Goal: Information Seeking & Learning: Learn about a topic

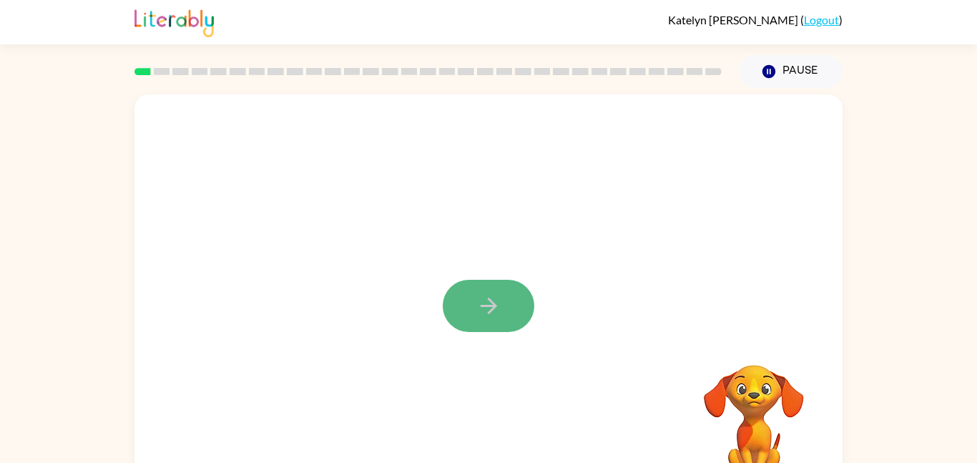
click at [522, 306] on button "button" at bounding box center [489, 306] width 92 height 52
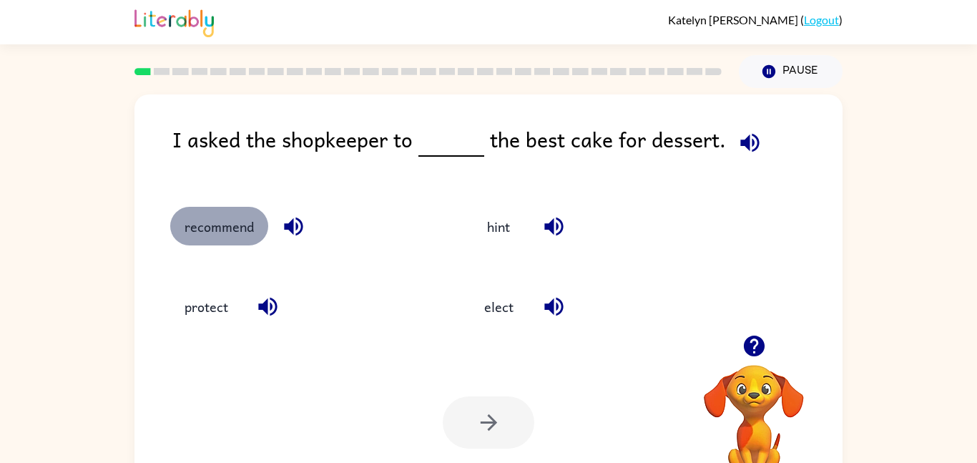
click at [247, 229] on button "recommend" at bounding box center [219, 226] width 98 height 39
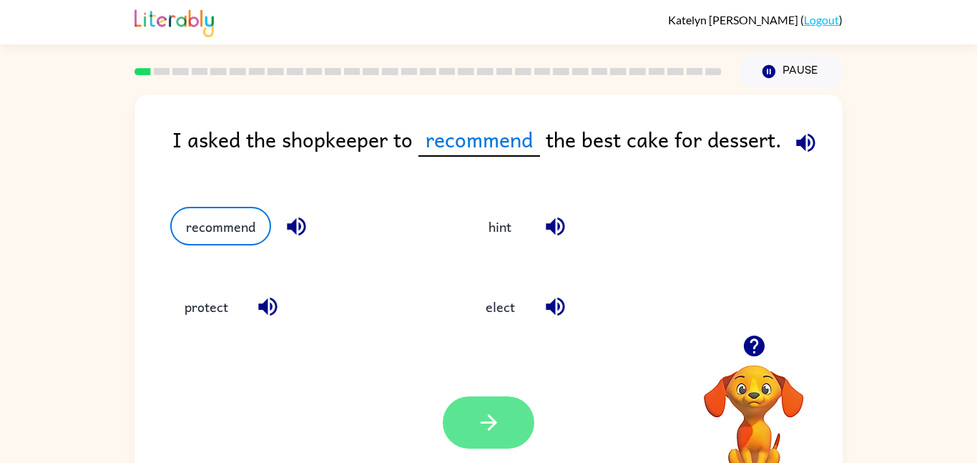
click at [497, 423] on icon "button" at bounding box center [488, 422] width 25 height 25
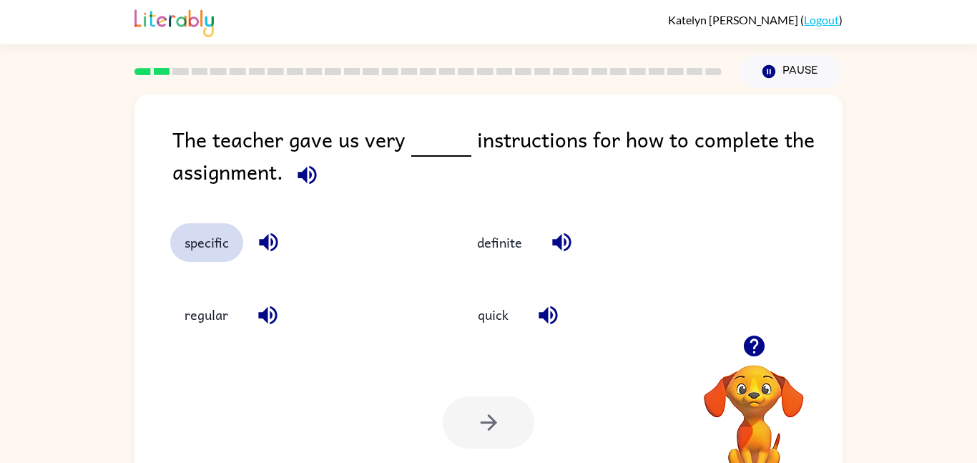
click at [217, 241] on button "specific" at bounding box center [206, 242] width 73 height 39
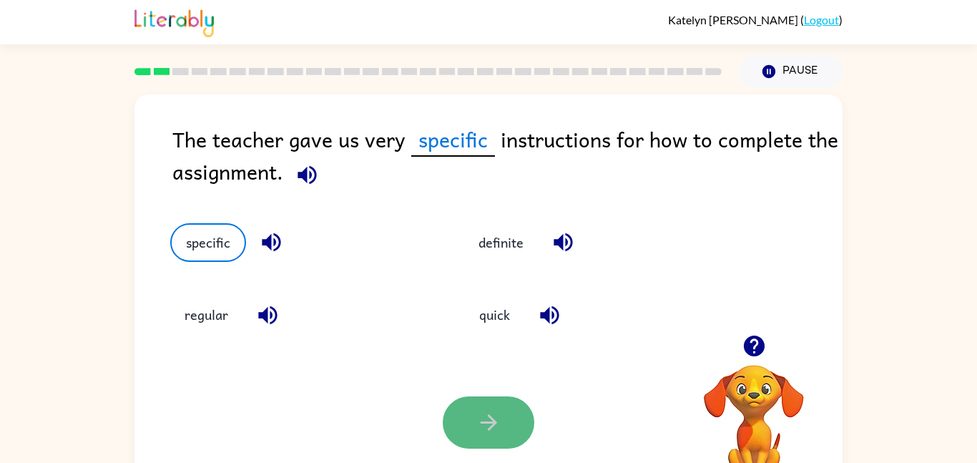
click at [497, 430] on icon "button" at bounding box center [488, 422] width 25 height 25
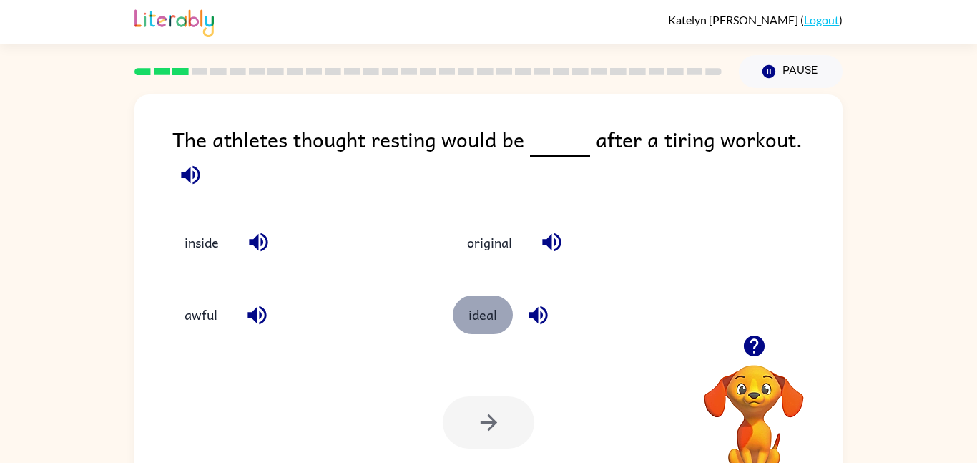
click at [500, 317] on button "ideal" at bounding box center [483, 314] width 60 height 39
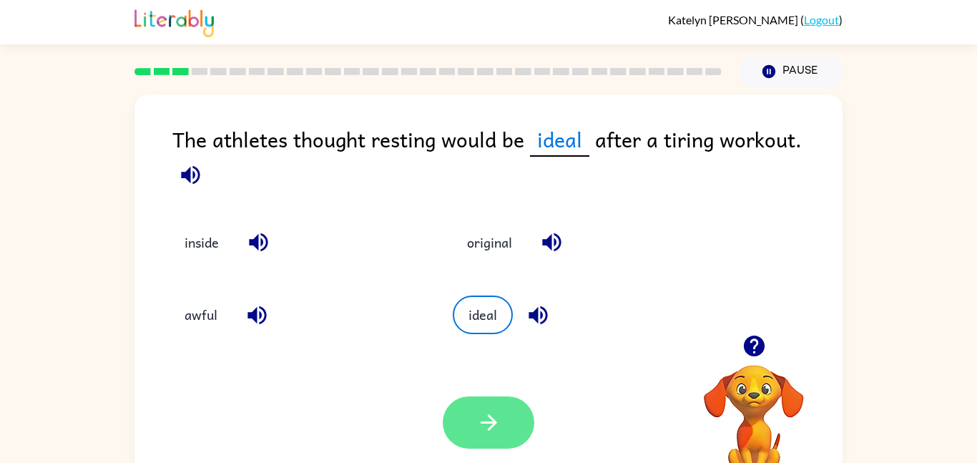
click at [508, 410] on button "button" at bounding box center [489, 422] width 92 height 52
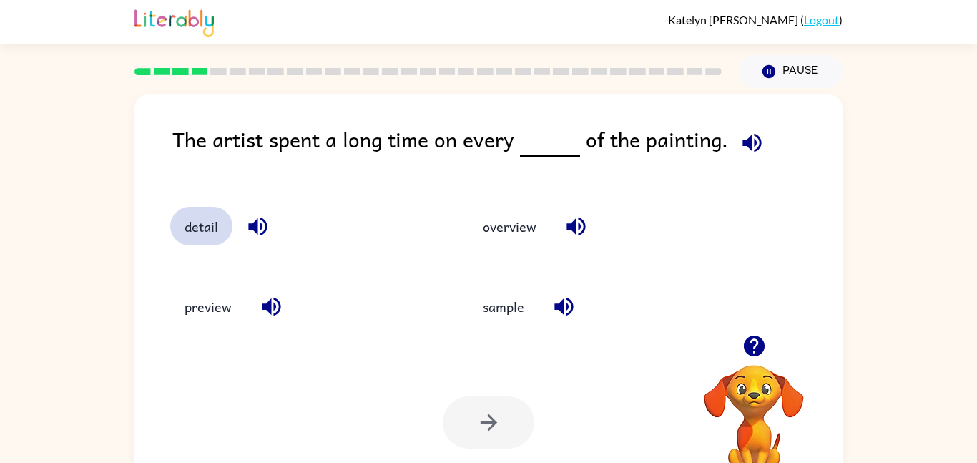
click at [224, 226] on button "detail" at bounding box center [201, 226] width 62 height 39
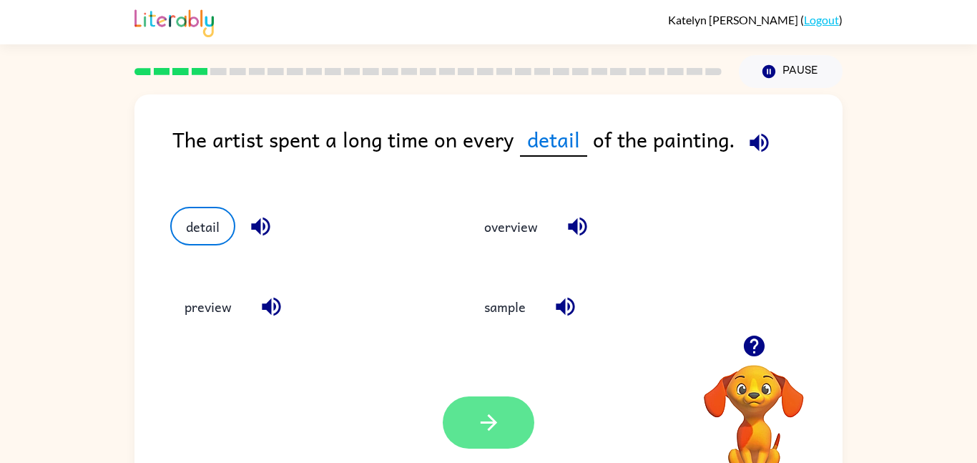
click at [463, 402] on button "button" at bounding box center [489, 422] width 92 height 52
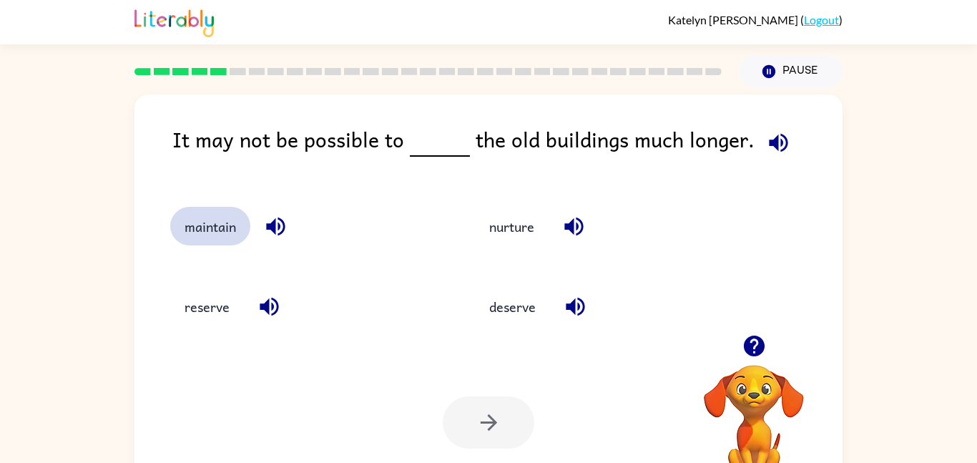
click at [228, 229] on button "maintain" at bounding box center [210, 226] width 80 height 39
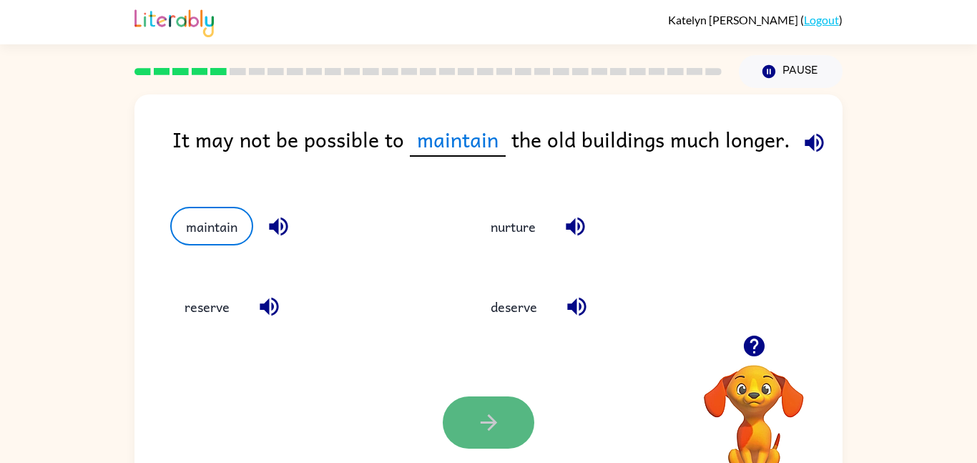
click at [523, 437] on button "button" at bounding box center [489, 422] width 92 height 52
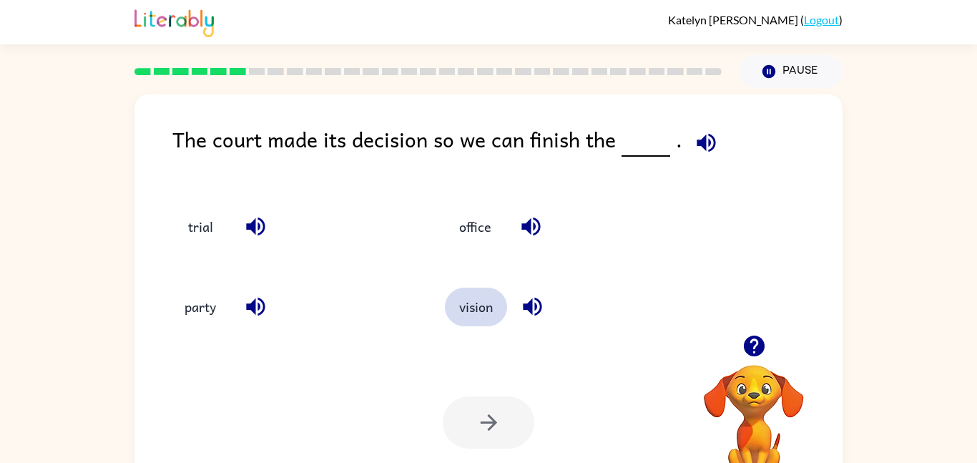
click at [480, 309] on button "vision" at bounding box center [476, 306] width 62 height 39
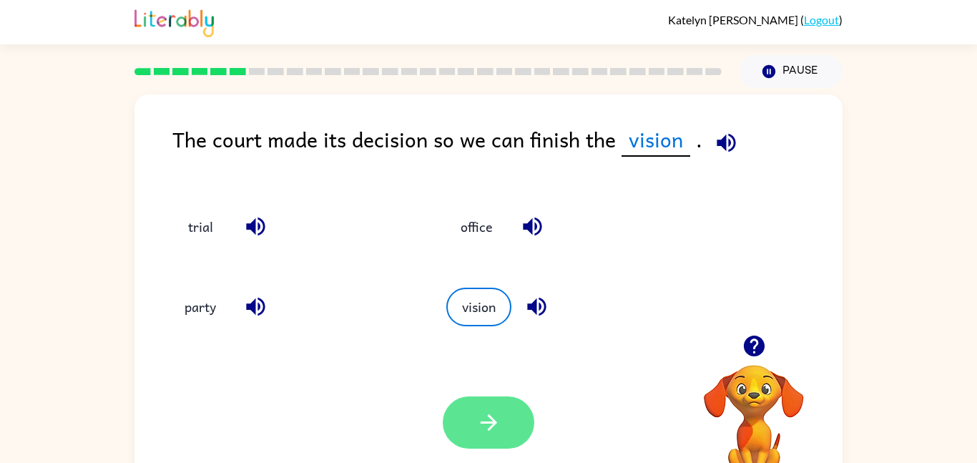
click at [508, 411] on button "button" at bounding box center [489, 422] width 92 height 52
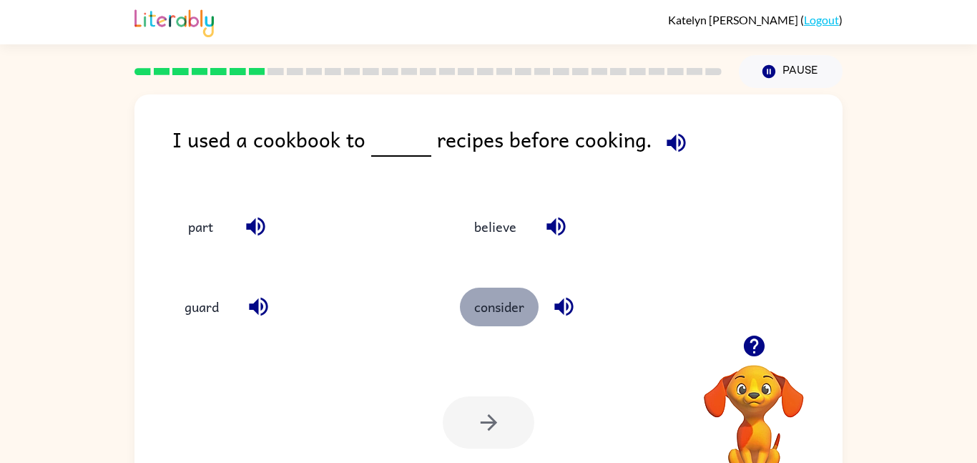
click at [513, 302] on button "consider" at bounding box center [499, 306] width 79 height 39
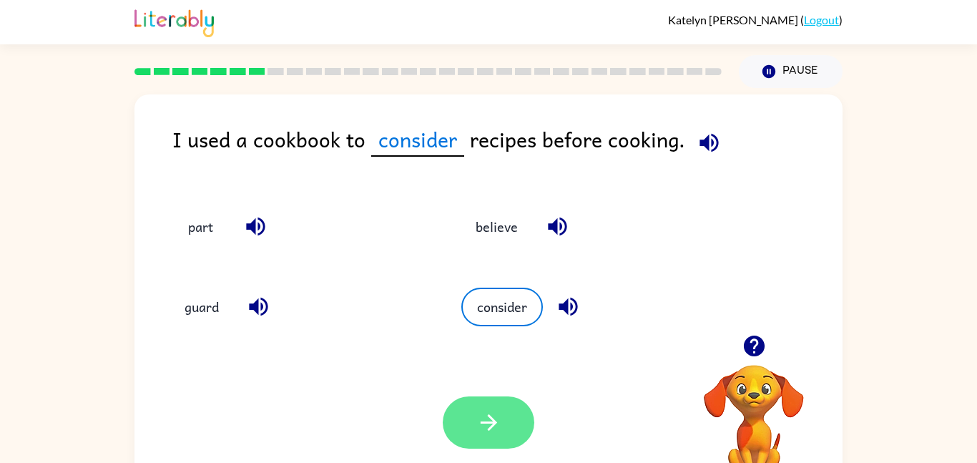
click at [499, 411] on icon "button" at bounding box center [488, 422] width 25 height 25
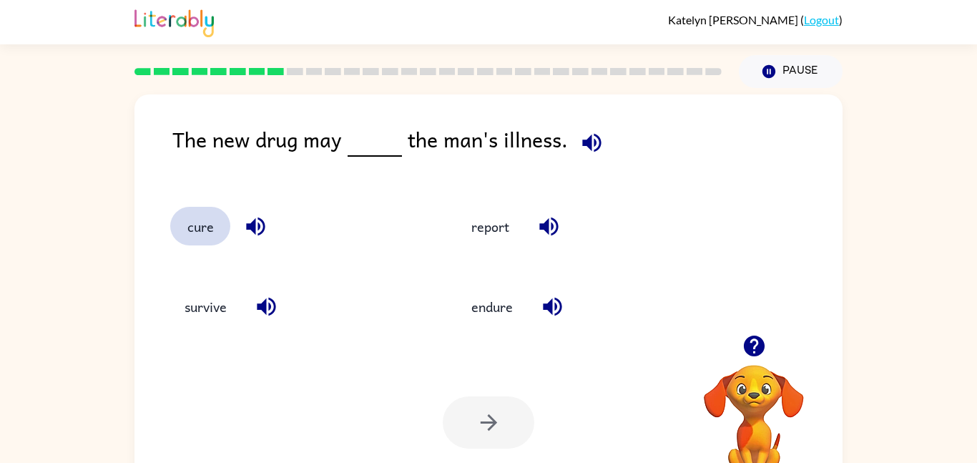
click at [199, 233] on button "cure" at bounding box center [200, 226] width 60 height 39
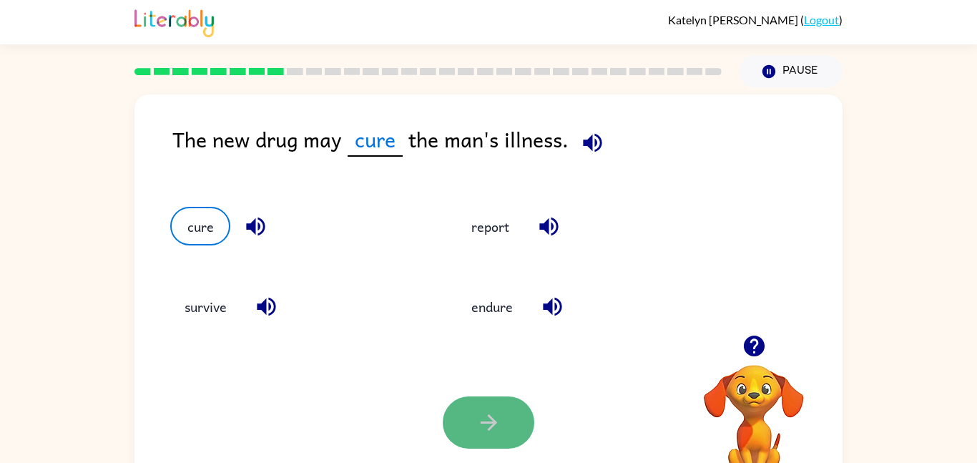
click at [510, 426] on button "button" at bounding box center [489, 422] width 92 height 52
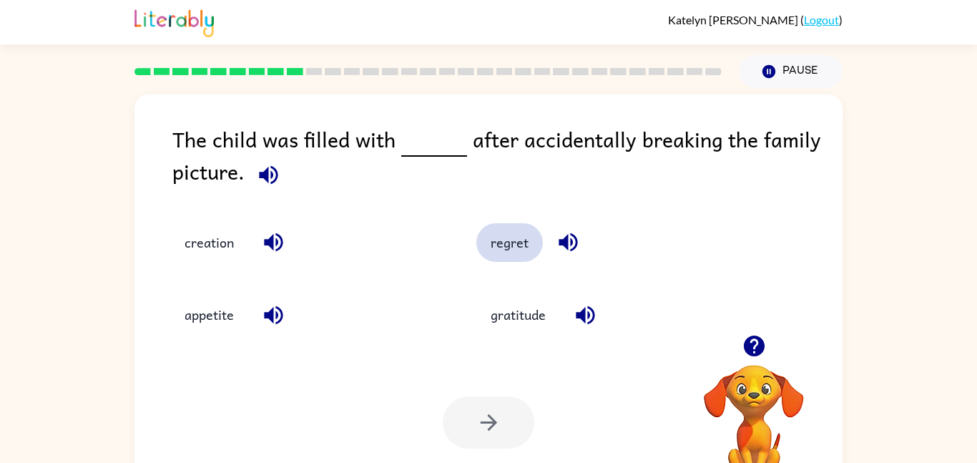
click at [500, 250] on button "regret" at bounding box center [509, 242] width 66 height 39
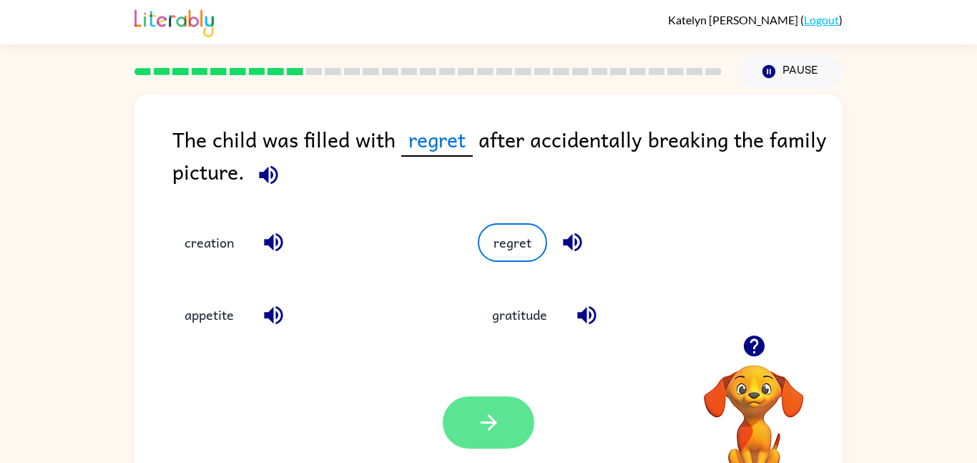
click at [500, 418] on icon "button" at bounding box center [488, 422] width 25 height 25
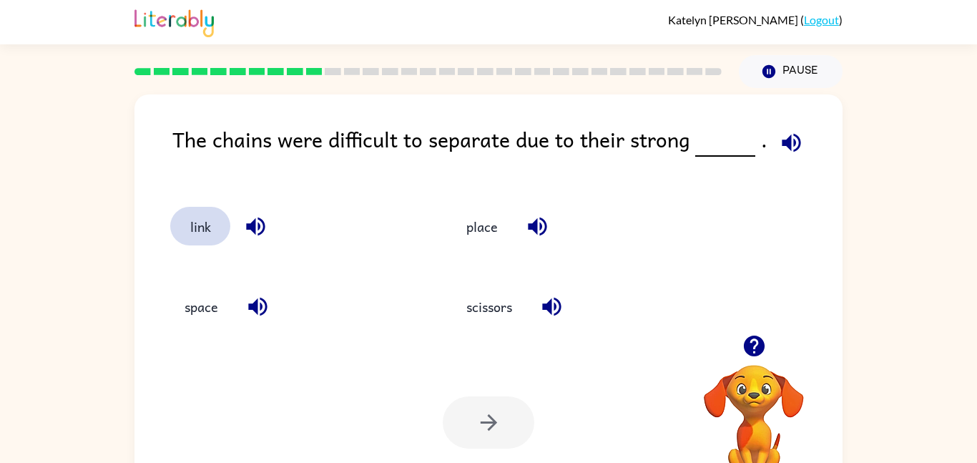
click at [217, 228] on button "link" at bounding box center [200, 226] width 60 height 39
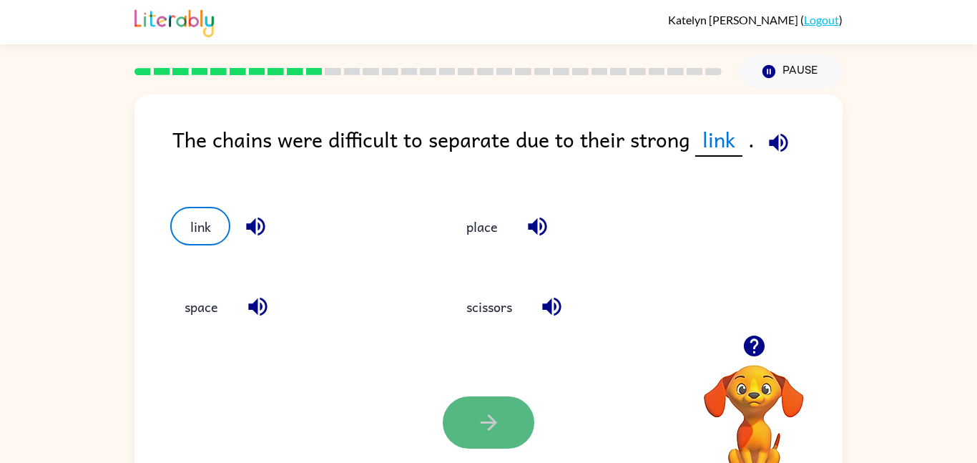
click at [508, 414] on button "button" at bounding box center [489, 422] width 92 height 52
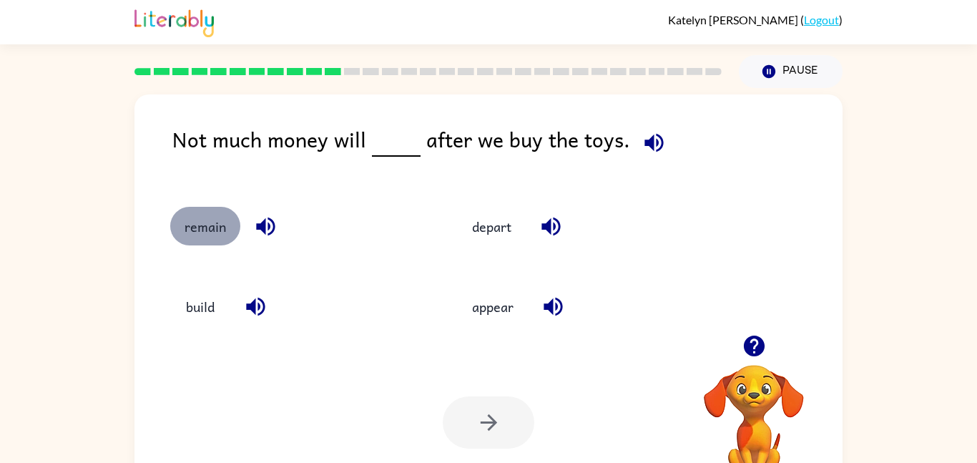
click at [219, 232] on button "remain" at bounding box center [205, 226] width 70 height 39
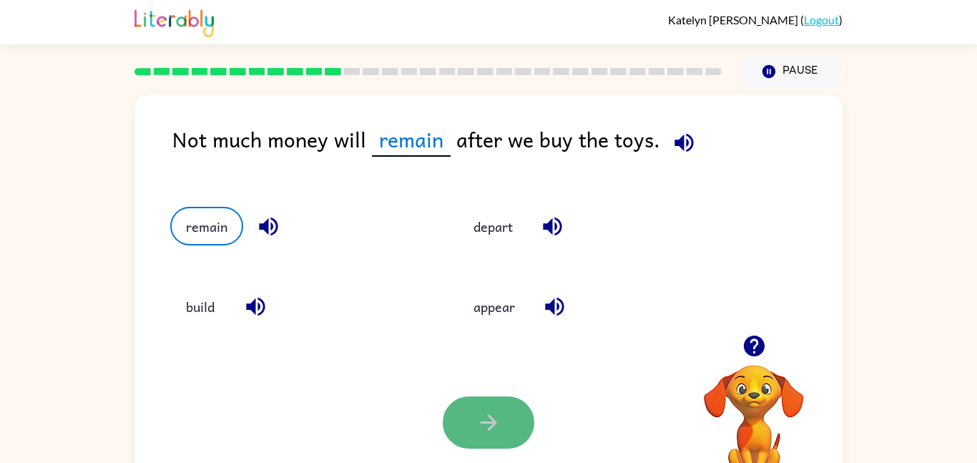
click at [469, 422] on button "button" at bounding box center [489, 422] width 92 height 52
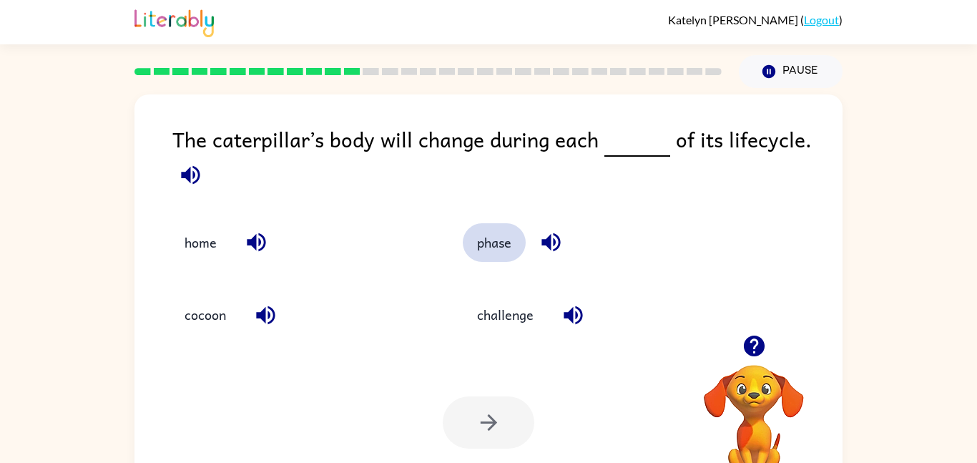
click at [508, 245] on button "phase" at bounding box center [494, 242] width 63 height 39
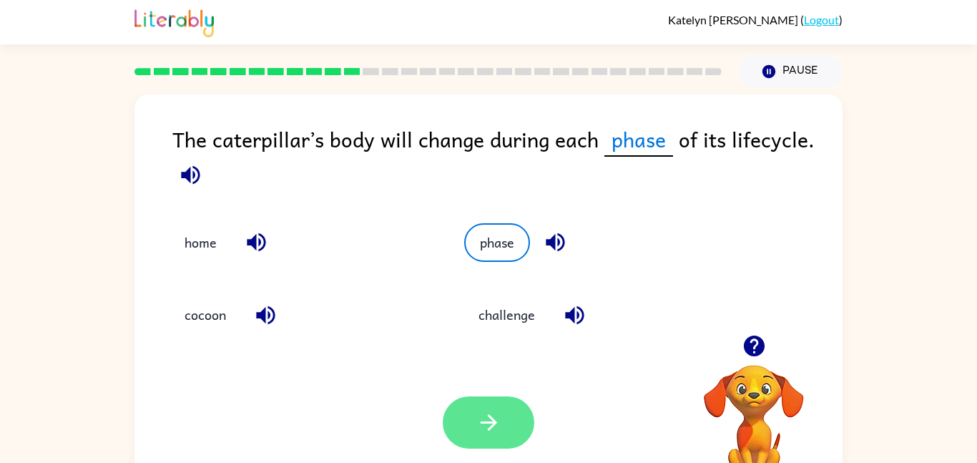
click at [505, 433] on button "button" at bounding box center [489, 422] width 92 height 52
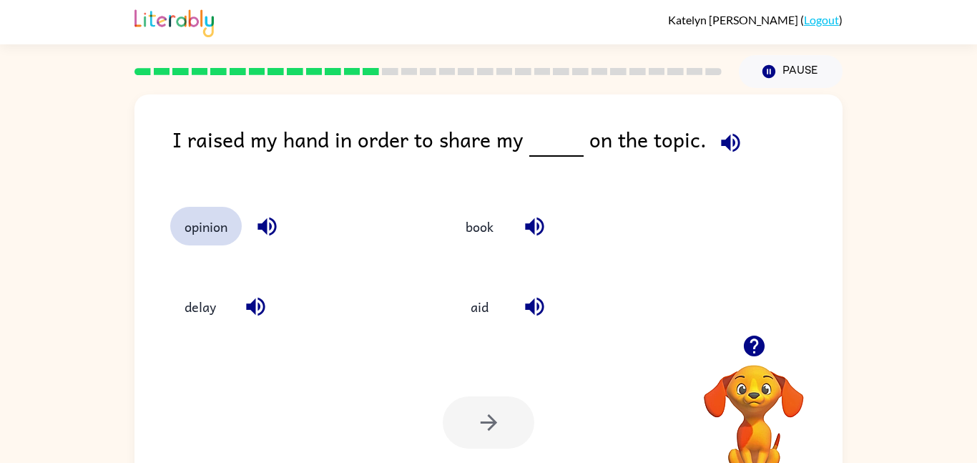
click at [227, 219] on button "opinion" at bounding box center [205, 226] width 71 height 39
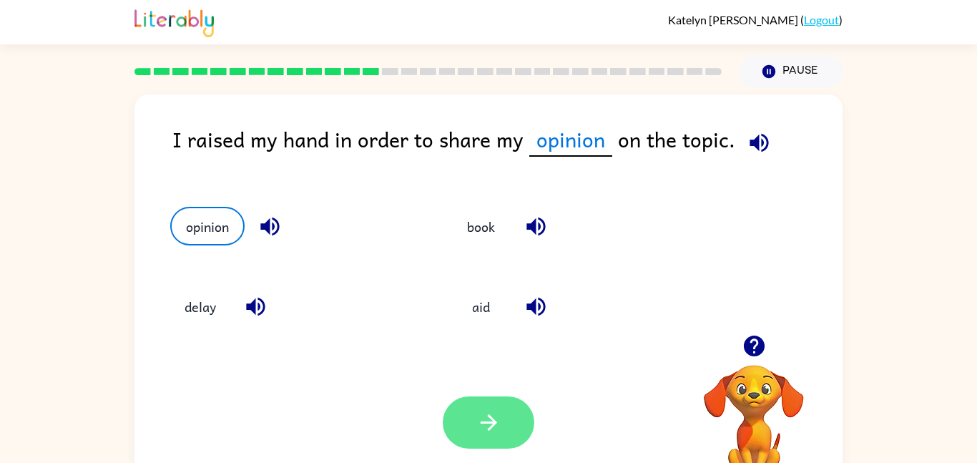
click at [484, 417] on icon "button" at bounding box center [488, 422] width 25 height 25
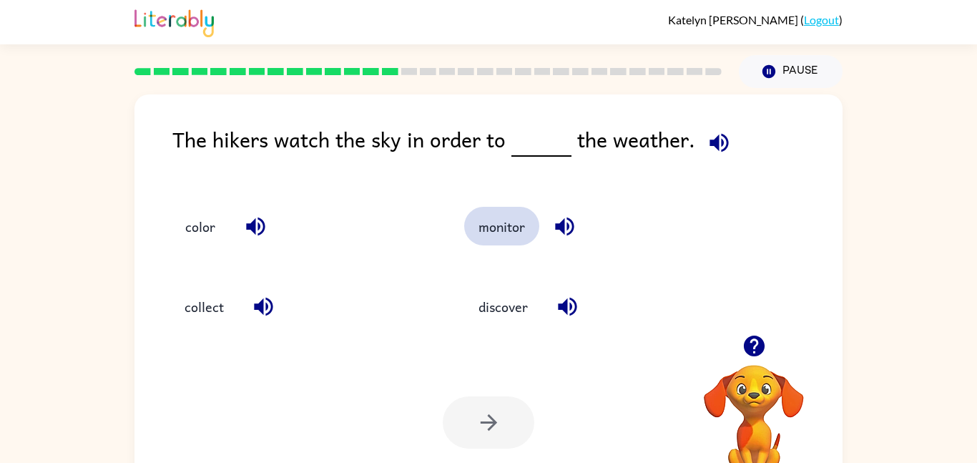
click at [509, 228] on button "monitor" at bounding box center [501, 226] width 75 height 39
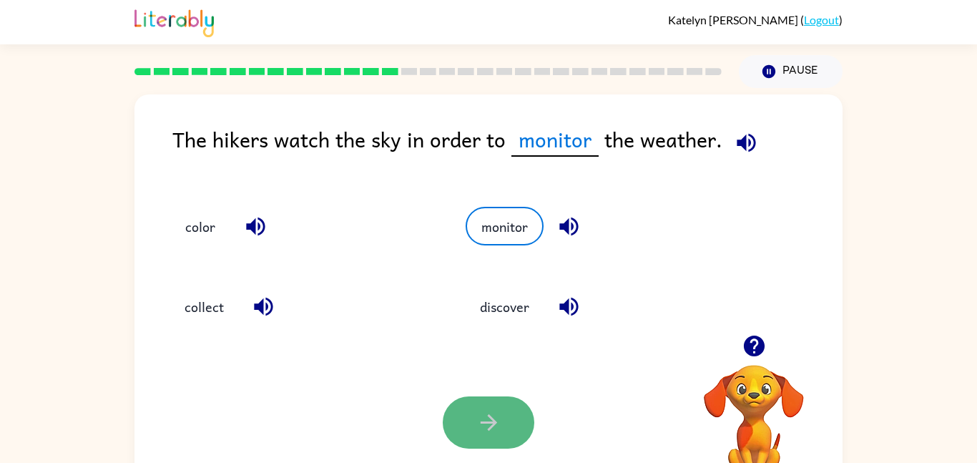
click at [495, 435] on button "button" at bounding box center [489, 422] width 92 height 52
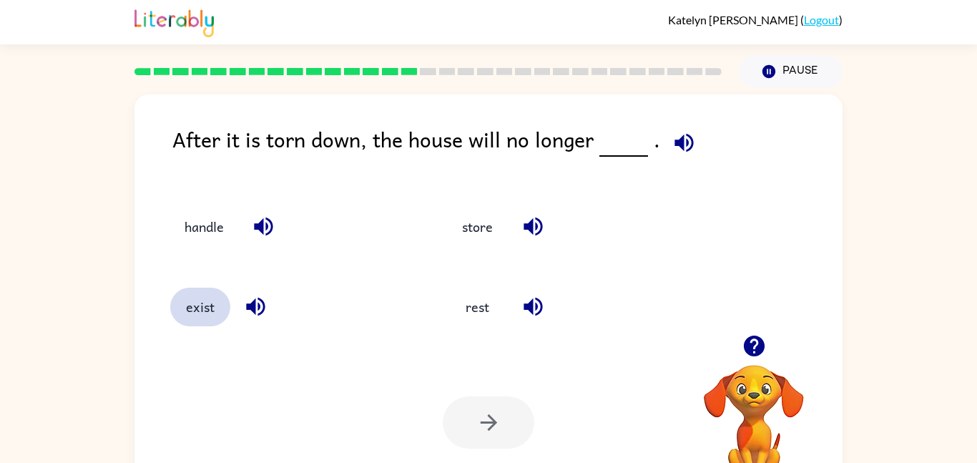
click at [194, 317] on button "exist" at bounding box center [200, 306] width 60 height 39
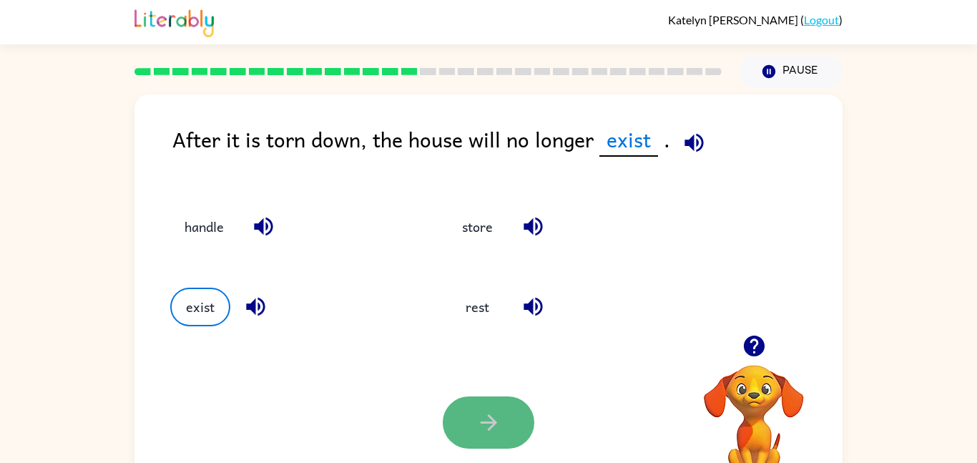
click at [465, 421] on button "button" at bounding box center [489, 422] width 92 height 52
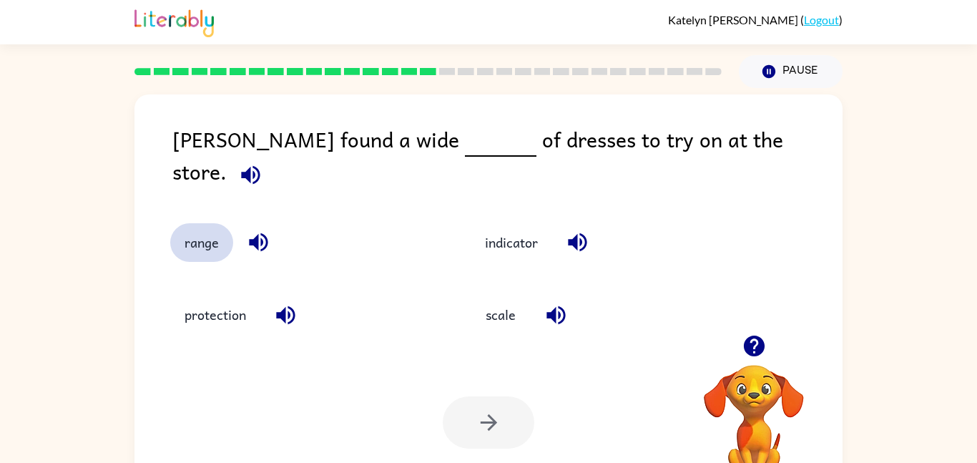
click at [190, 227] on button "range" at bounding box center [201, 242] width 63 height 39
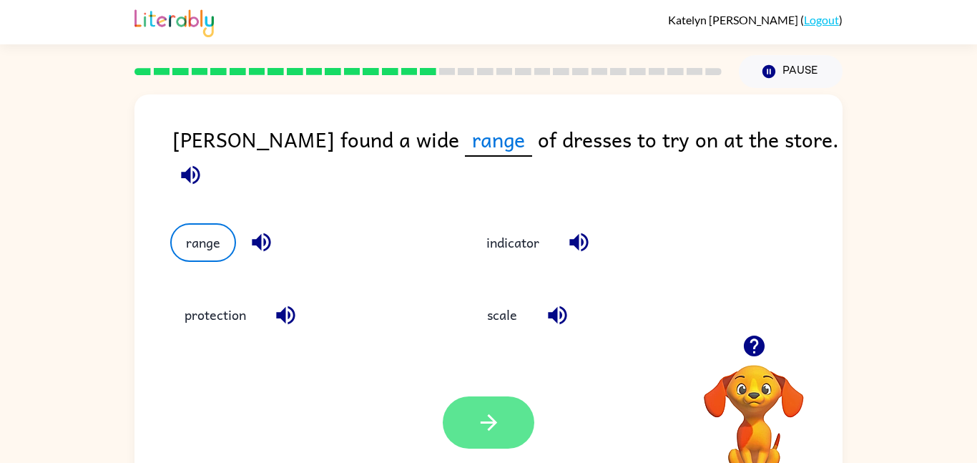
click at [510, 417] on button "button" at bounding box center [489, 422] width 92 height 52
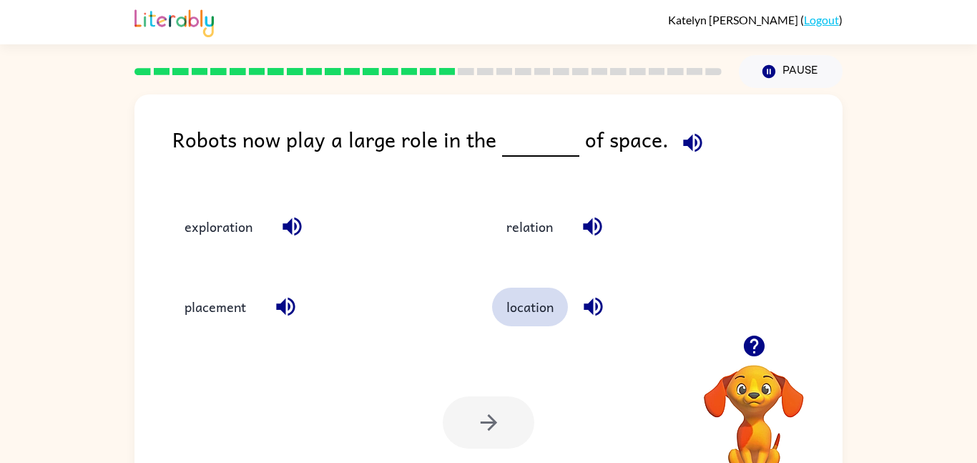
click at [557, 308] on button "location" at bounding box center [530, 306] width 76 height 39
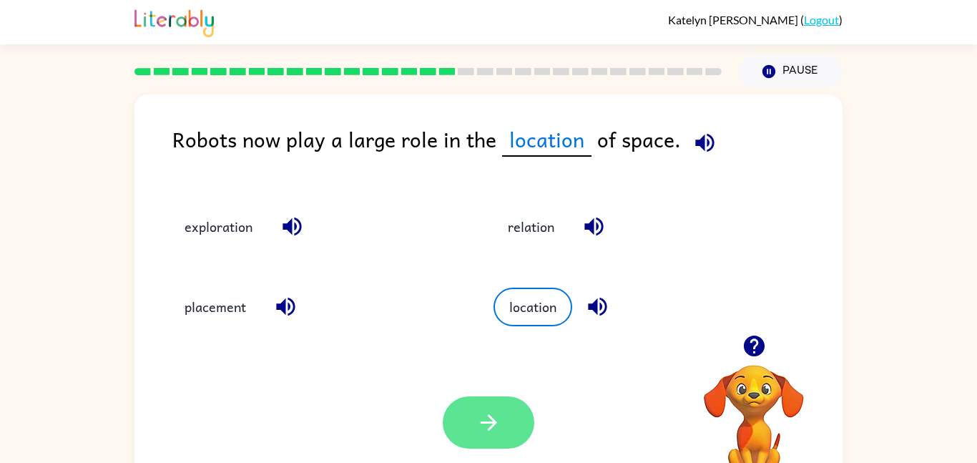
click at [505, 406] on button "button" at bounding box center [489, 422] width 92 height 52
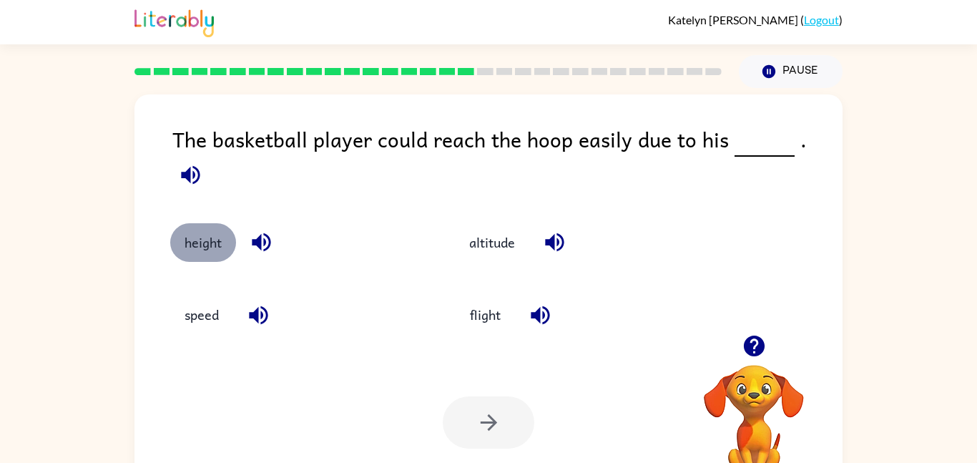
click at [199, 234] on button "height" at bounding box center [203, 242] width 66 height 39
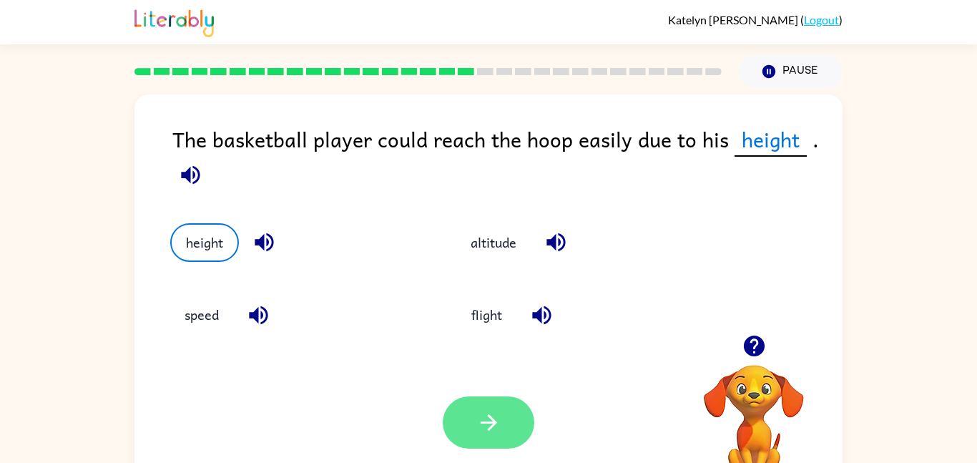
click at [520, 415] on button "button" at bounding box center [489, 422] width 92 height 52
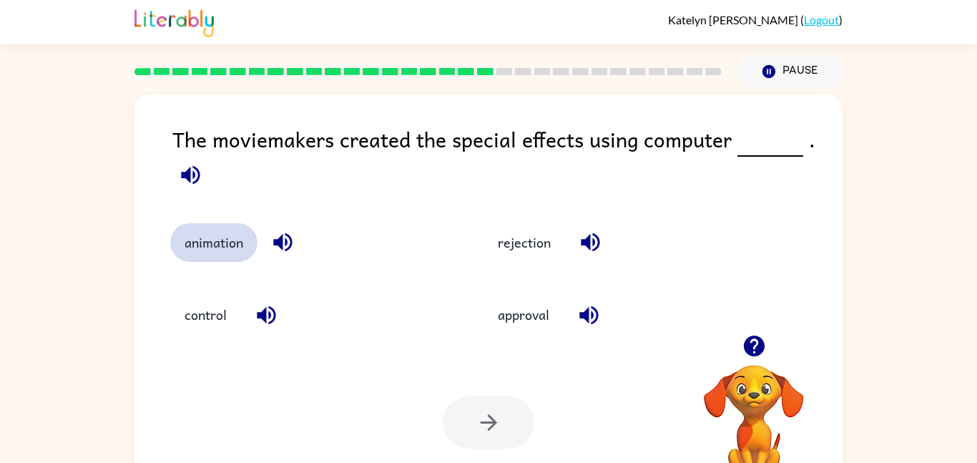
click at [249, 255] on button "animation" at bounding box center [213, 242] width 87 height 39
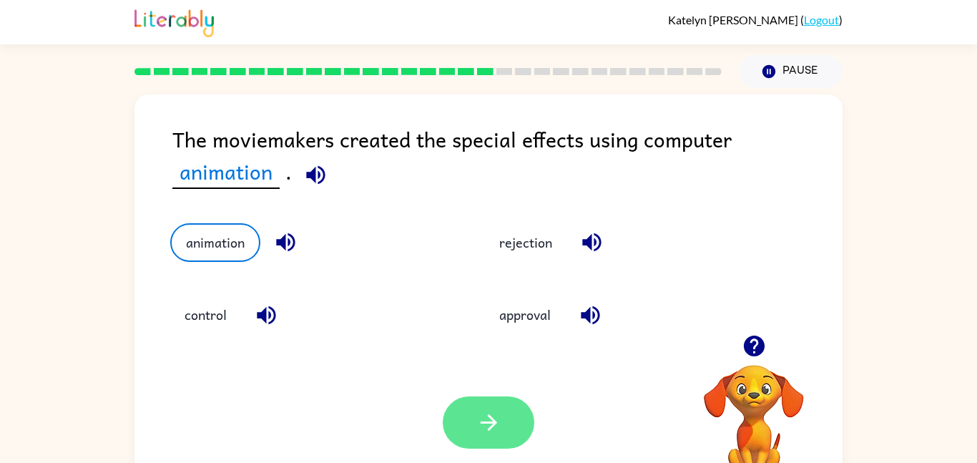
click at [487, 415] on icon "button" at bounding box center [488, 422] width 16 height 16
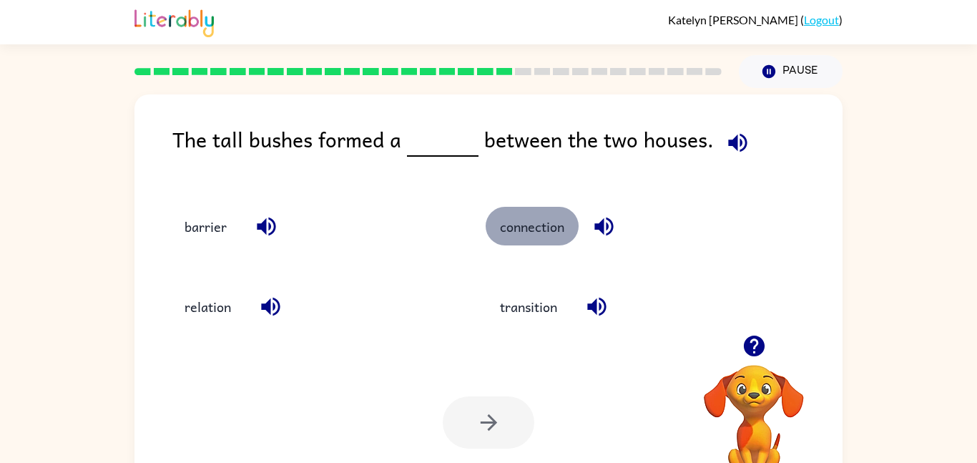
click at [528, 228] on button "connection" at bounding box center [531, 226] width 93 height 39
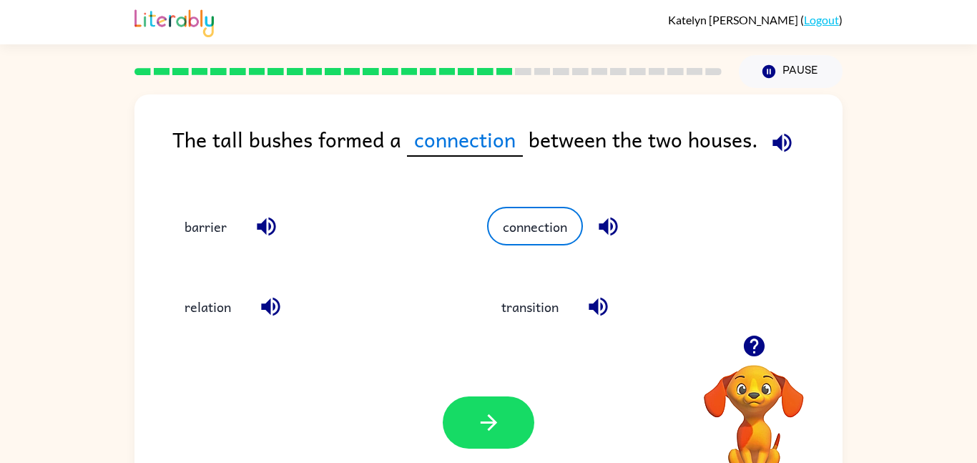
click at [520, 450] on div "Your browser must support playing .mp4 files to use Literably. Please try using…" at bounding box center [488, 422] width 708 height 161
click at [513, 435] on button "button" at bounding box center [489, 422] width 92 height 52
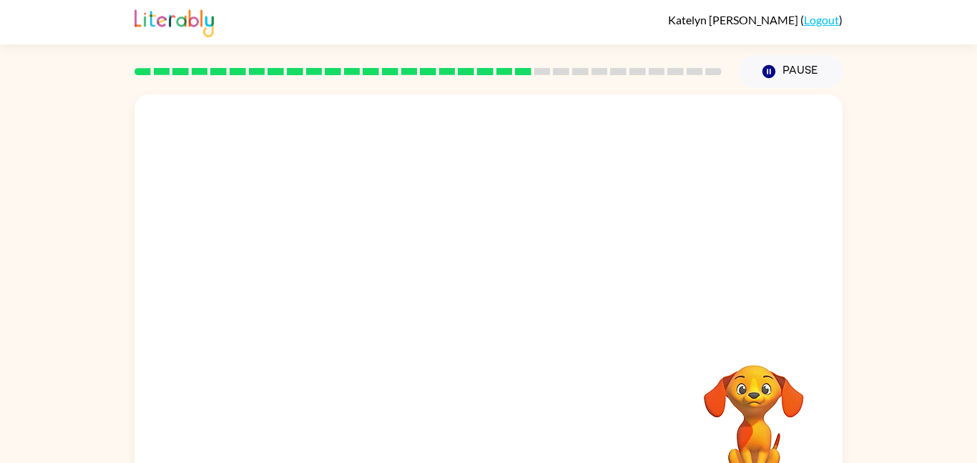
click at [361, 287] on video "Your browser must support playing .mp4 files to use Literably. Please try using…" at bounding box center [488, 214] width 708 height 240
click at [499, 310] on icon "button" at bounding box center [488, 305] width 25 height 25
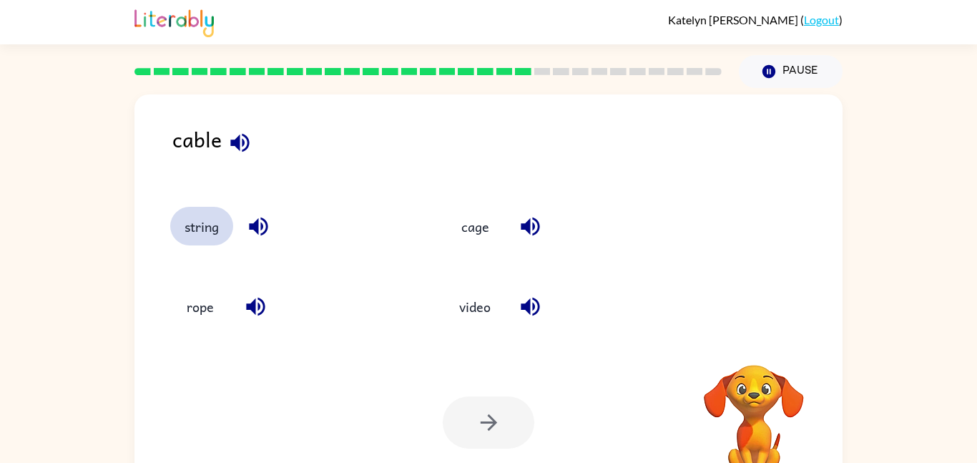
click at [214, 222] on button "string" at bounding box center [201, 226] width 63 height 39
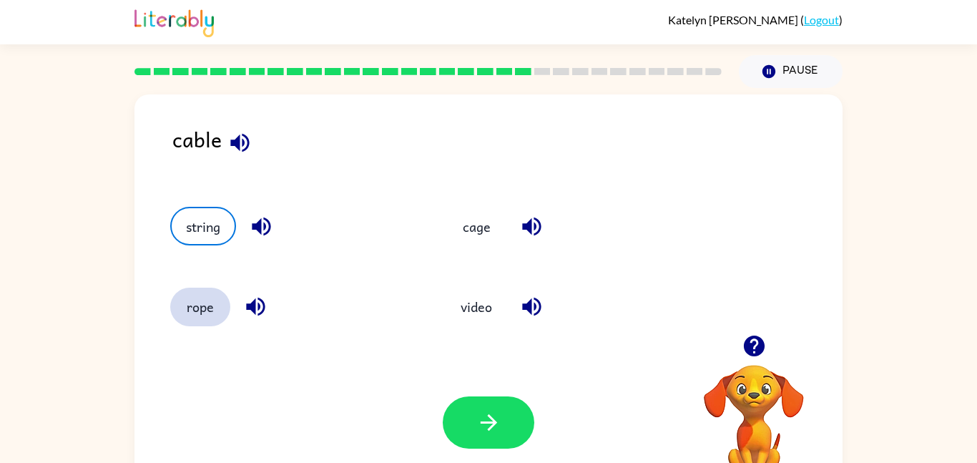
click at [213, 303] on button "rope" at bounding box center [200, 306] width 60 height 39
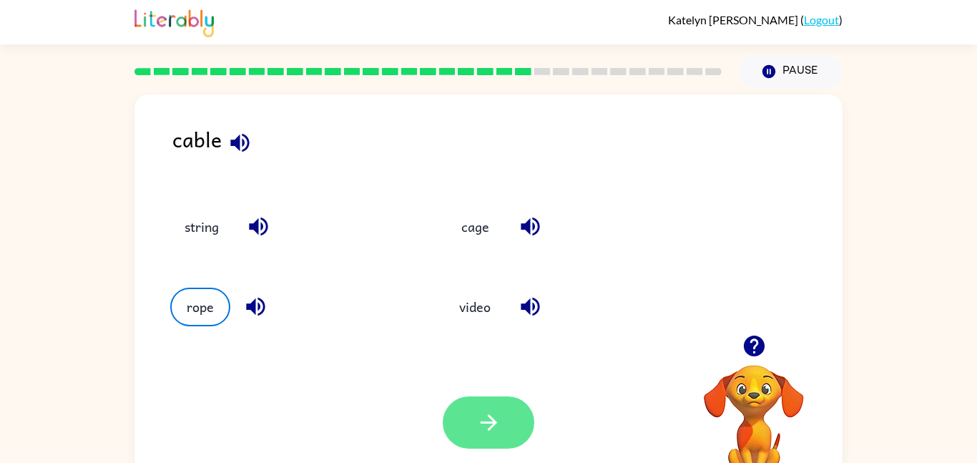
click at [496, 401] on button "button" at bounding box center [489, 422] width 92 height 52
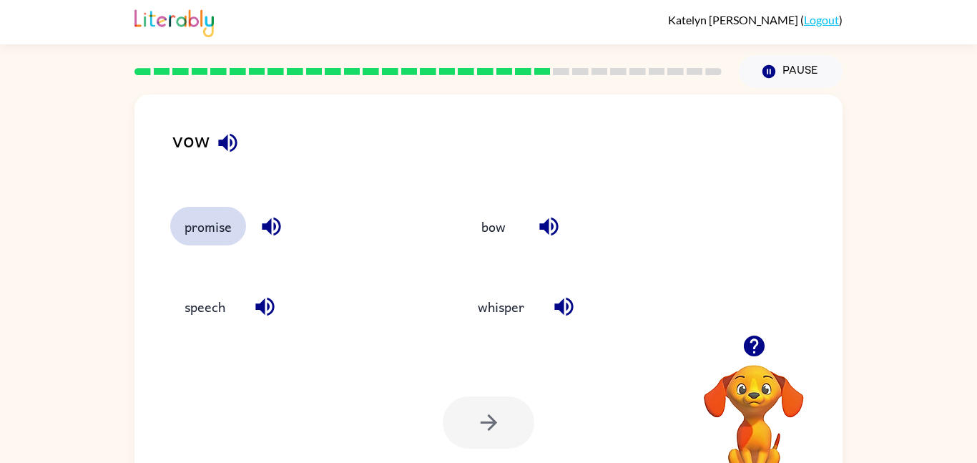
click at [226, 228] on button "promise" at bounding box center [208, 226] width 76 height 39
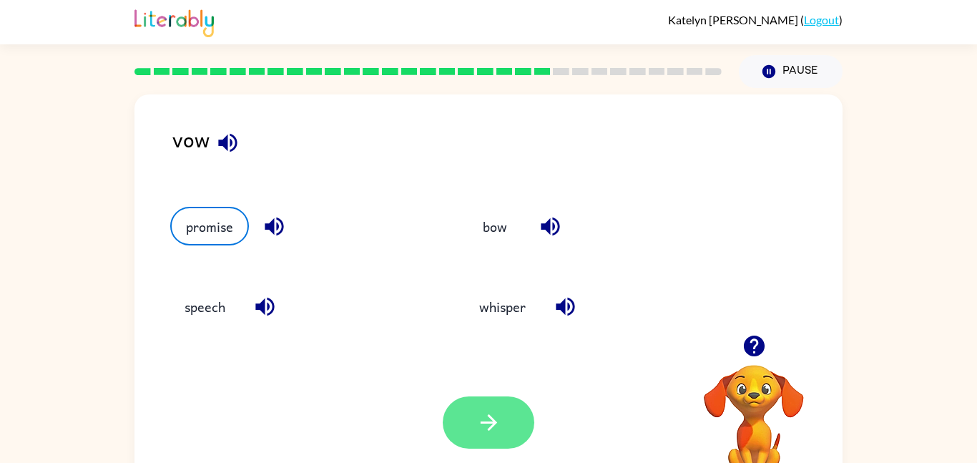
click at [488, 419] on icon "button" at bounding box center [488, 422] width 25 height 25
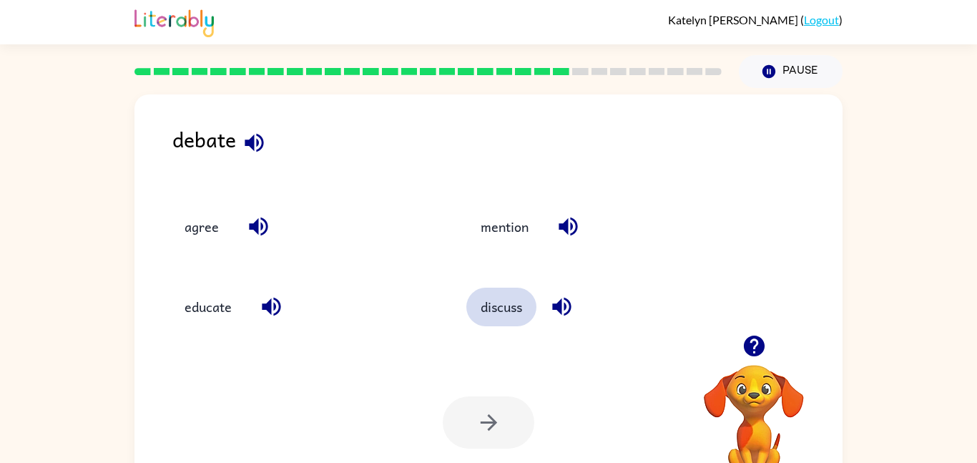
click at [495, 318] on button "discuss" at bounding box center [501, 306] width 70 height 39
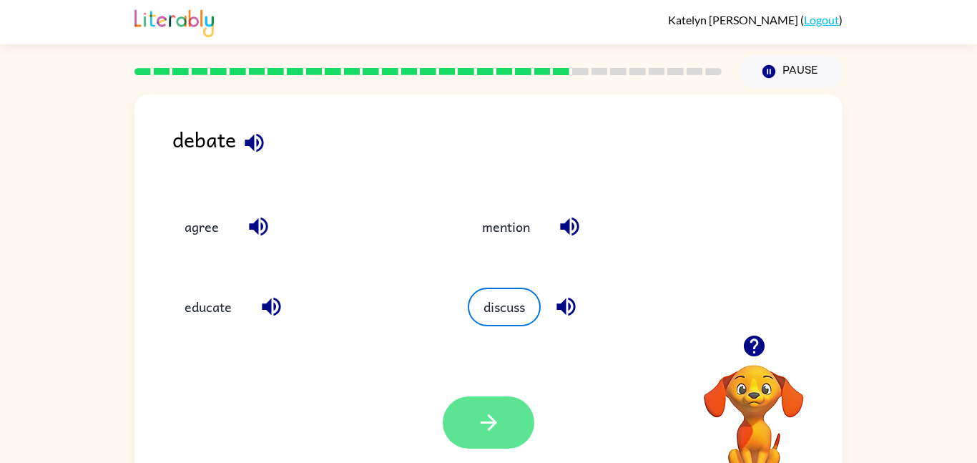
click at [501, 432] on button "button" at bounding box center [489, 422] width 92 height 52
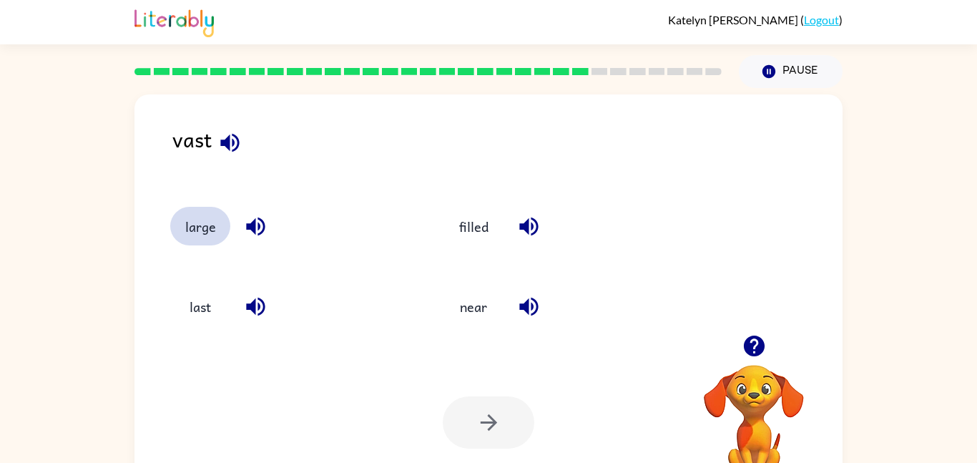
click at [217, 214] on button "large" at bounding box center [200, 226] width 60 height 39
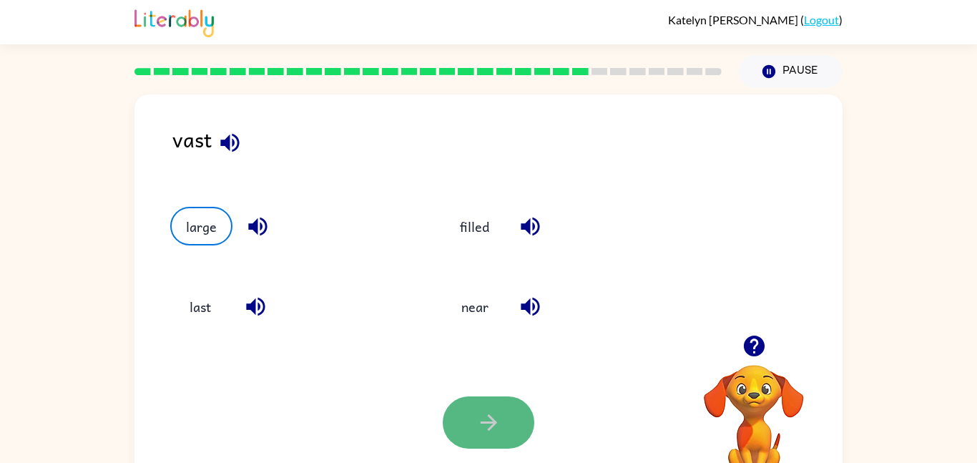
click at [501, 420] on button "button" at bounding box center [489, 422] width 92 height 52
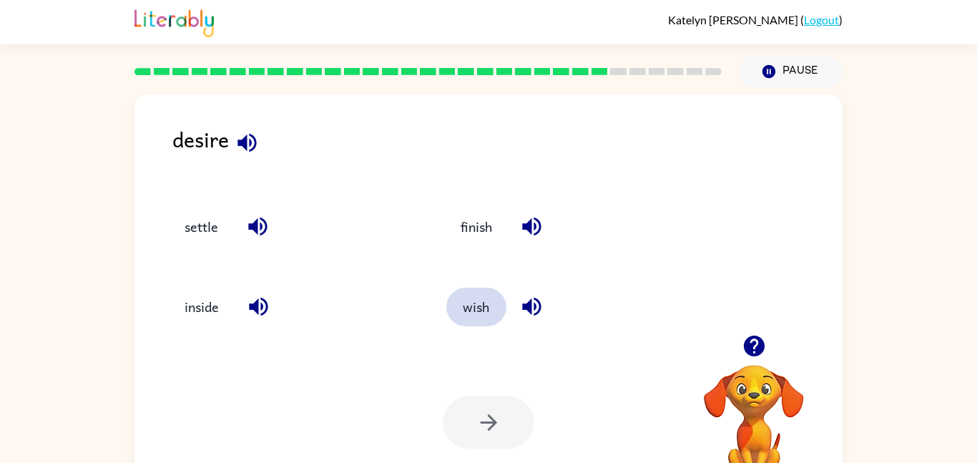
click at [469, 317] on button "wish" at bounding box center [476, 306] width 60 height 39
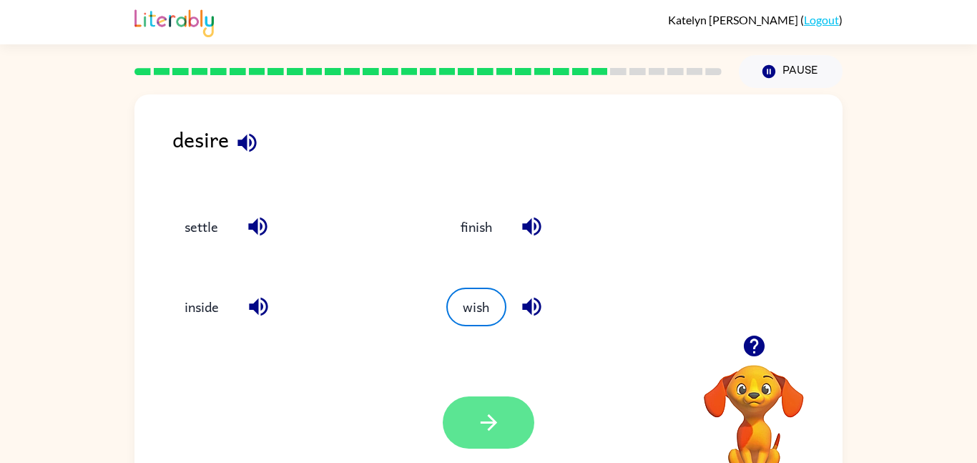
click at [500, 415] on button "button" at bounding box center [489, 422] width 92 height 52
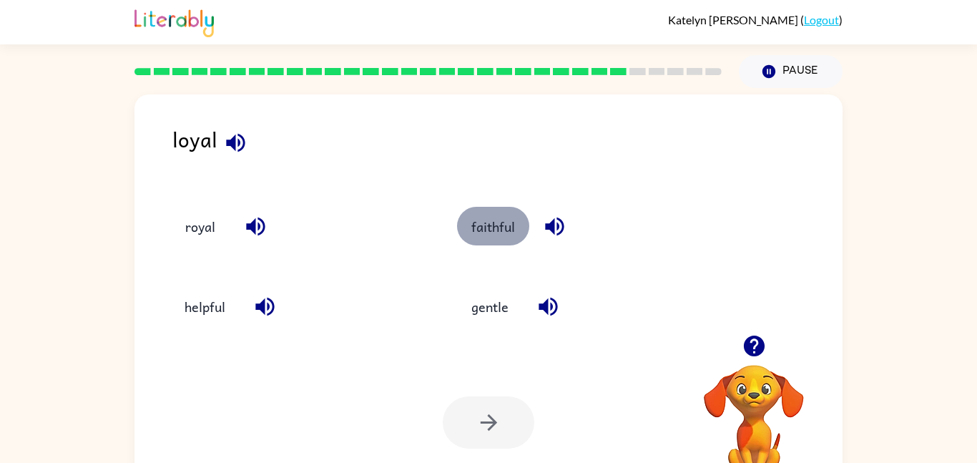
click at [490, 218] on button "faithful" at bounding box center [493, 226] width 72 height 39
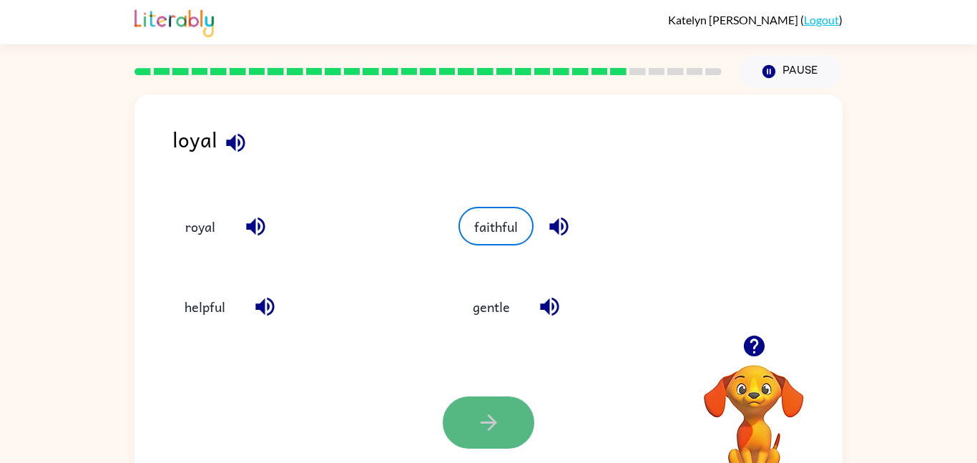
click at [479, 430] on icon "button" at bounding box center [488, 422] width 25 height 25
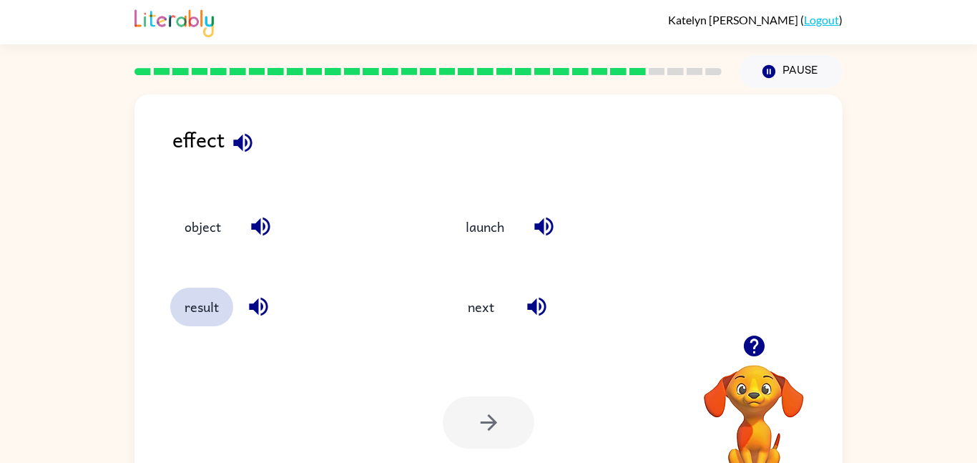
click at [223, 317] on button "result" at bounding box center [201, 306] width 63 height 39
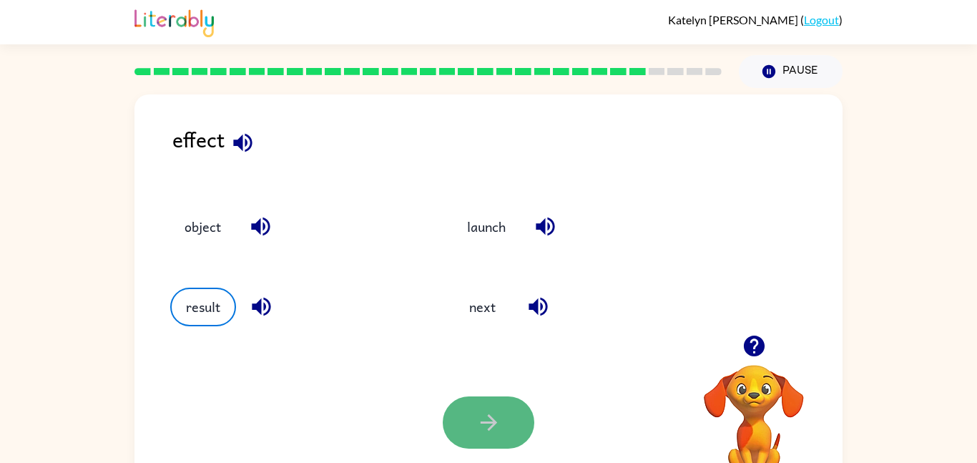
click at [460, 422] on button "button" at bounding box center [489, 422] width 92 height 52
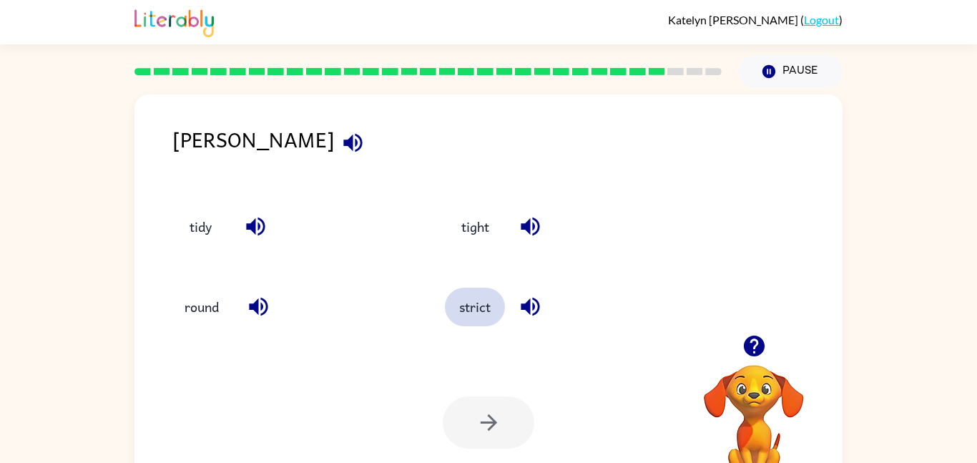
click at [472, 300] on button "strict" at bounding box center [475, 306] width 60 height 39
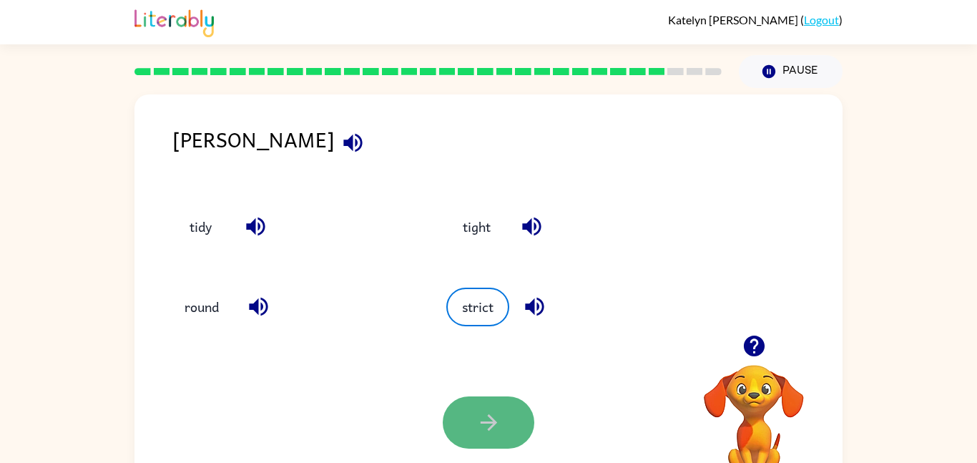
click at [517, 437] on button "button" at bounding box center [489, 422] width 92 height 52
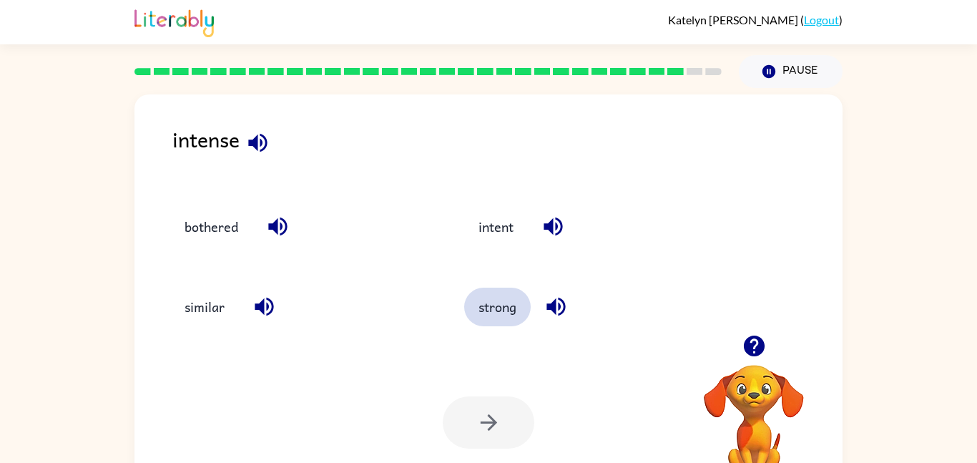
click at [495, 295] on button "strong" at bounding box center [497, 306] width 66 height 39
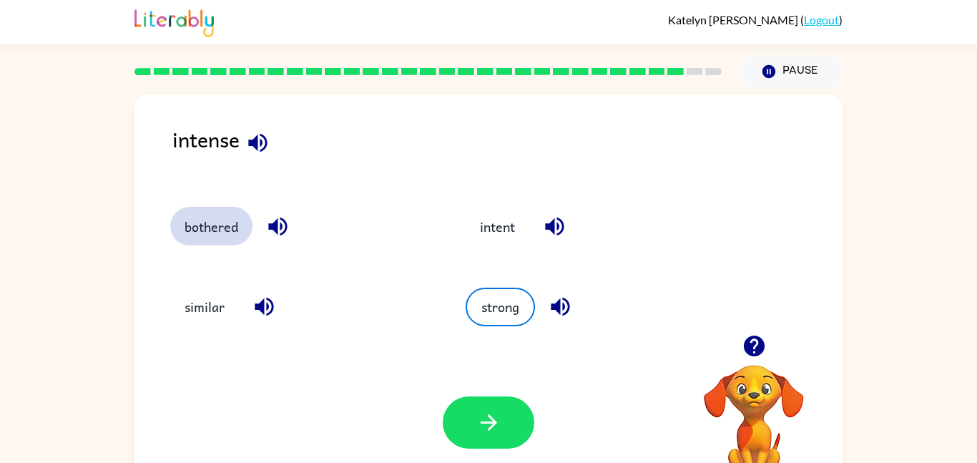
click at [215, 231] on button "bothered" at bounding box center [211, 226] width 82 height 39
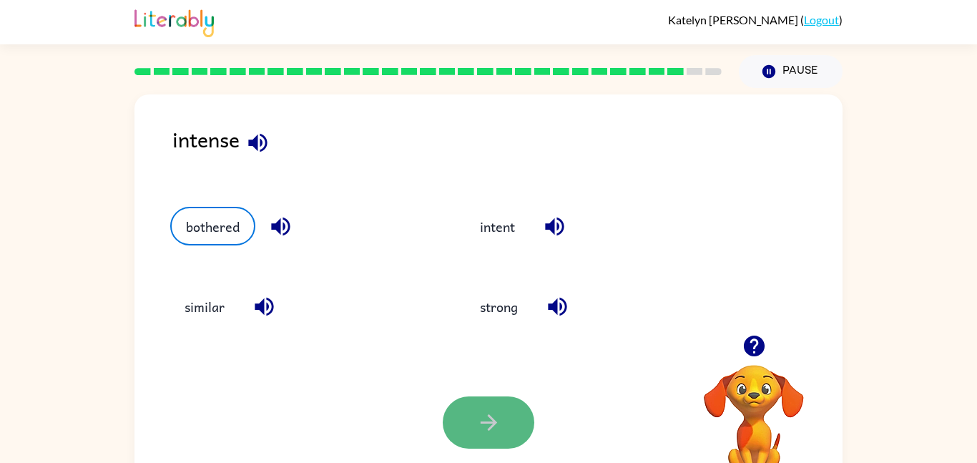
click at [498, 410] on icon "button" at bounding box center [488, 422] width 25 height 25
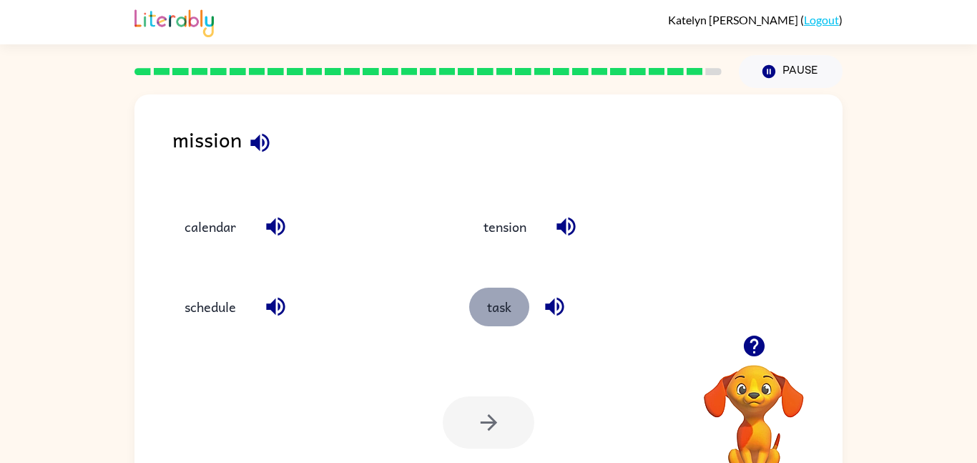
click at [528, 312] on button "task" at bounding box center [499, 306] width 60 height 39
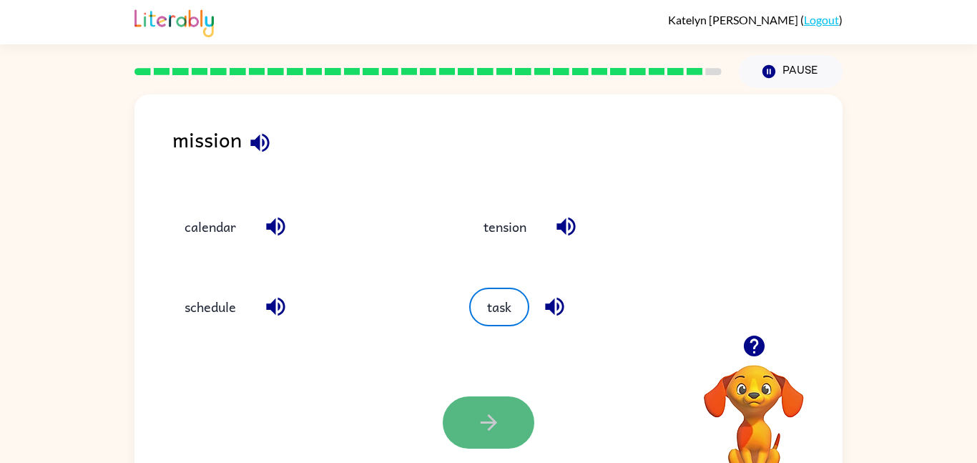
click at [507, 423] on button "button" at bounding box center [489, 422] width 92 height 52
